Goal: Navigation & Orientation: Find specific page/section

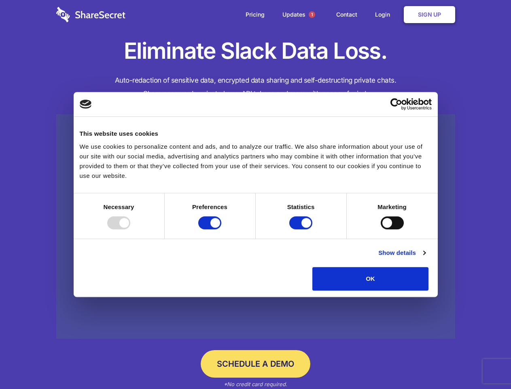
click at [130, 229] on div at bounding box center [118, 222] width 23 height 13
click at [221, 229] on input "Preferences" at bounding box center [209, 222] width 23 height 13
checkbox input "false"
click at [302, 229] on input "Statistics" at bounding box center [301, 222] width 23 height 13
checkbox input "false"
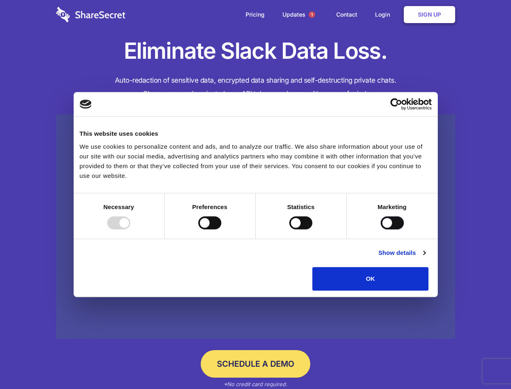
click at [381, 229] on input "Marketing" at bounding box center [392, 222] width 23 height 13
checkbox input "true"
click at [426, 258] on link "Show details" at bounding box center [402, 253] width 47 height 10
click at [0, 0] on li "Necessary 7 Necessary cookies help make a website usable by enabling basic func…" at bounding box center [0, 0] width 0 height 0
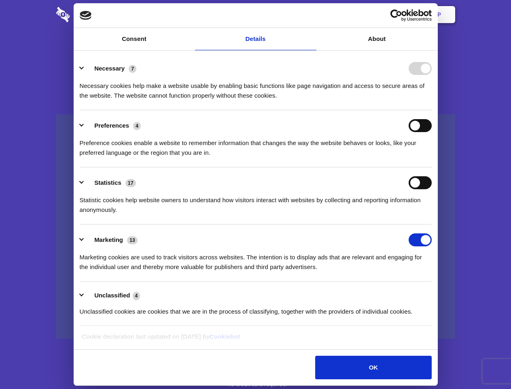
click at [312, 15] on span "1" at bounding box center [312, 14] width 6 height 6
